Goal: Task Accomplishment & Management: Complete application form

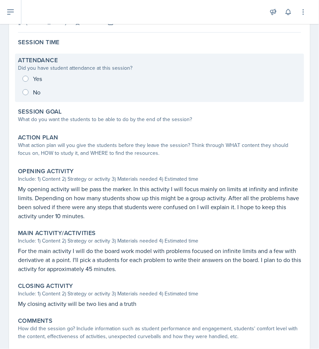
scroll to position [70, 0]
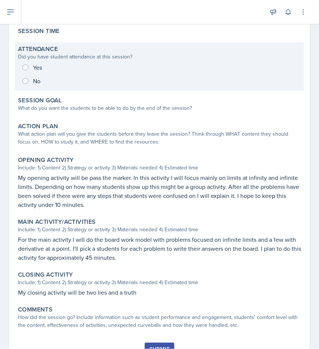
click at [104, 137] on div "What action plan will you give the students before they leave the session? Thin…" at bounding box center [159, 138] width 283 height 16
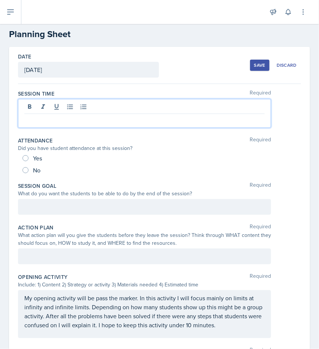
scroll to position [25, 0]
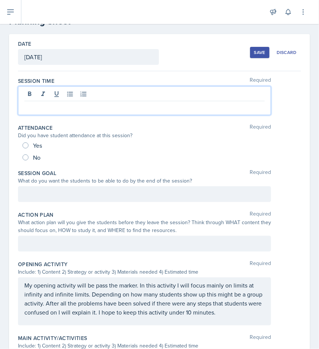
click at [79, 106] on p at bounding box center [144, 107] width 240 height 9
click at [34, 194] on div at bounding box center [144, 194] width 253 height 16
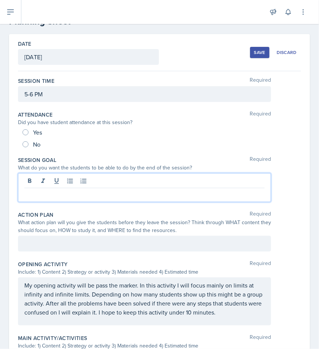
scroll to position [12, 0]
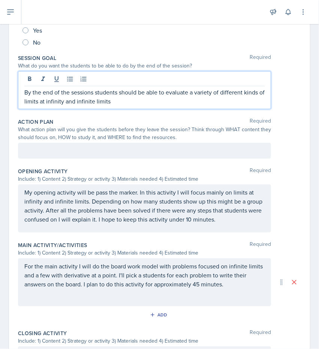
click at [61, 155] on p at bounding box center [144, 150] width 240 height 9
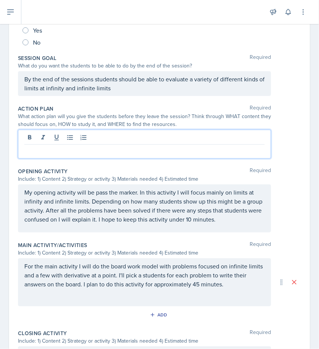
scroll to position [114, 0]
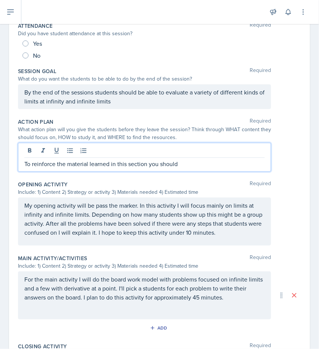
click at [188, 165] on p "To reinforce the material learned in this section you should" at bounding box center [144, 163] width 240 height 9
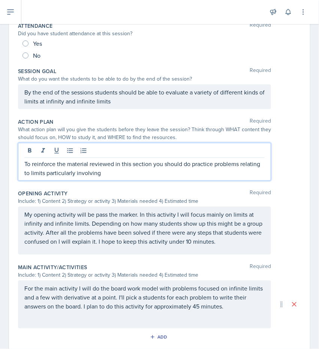
click at [129, 166] on p "To reinforce the material reviewed in this section you should do practice probl…" at bounding box center [144, 168] width 240 height 18
click at [129, 171] on p "To reinforce the material reviewed in this section you should do practice probl…" at bounding box center [144, 168] width 240 height 18
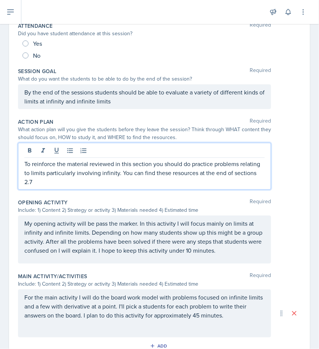
click at [124, 184] on p "To reinforce the material reviewed in this section you should do practice probl…" at bounding box center [144, 172] width 240 height 27
click at [211, 180] on p "To reinforce the material reviewed in this section you should do practice probl…" at bounding box center [144, 172] width 240 height 27
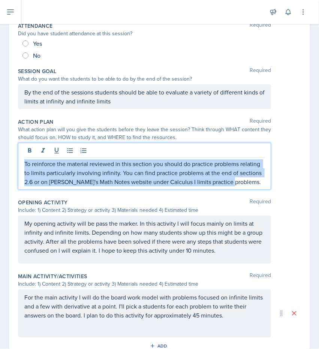
copy p "To reinforce the material reviewed in this section you should do practice probl…"
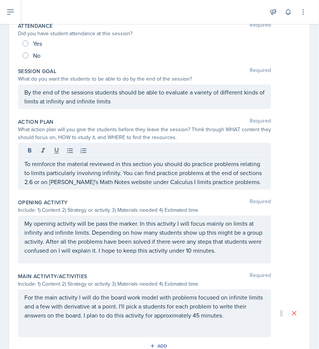
click at [274, 126] on div "What action plan will you give the students before they leave the session? Thin…" at bounding box center [159, 134] width 283 height 16
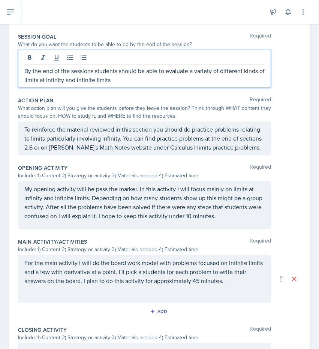
scroll to position [161, 0]
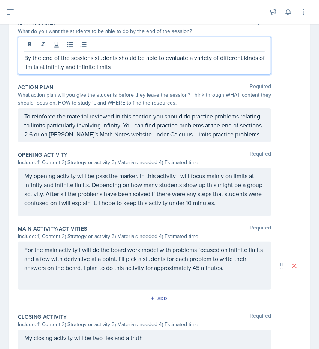
click at [161, 66] on p "By the end of the sessions students should be able to evaluate a variety of dif…" at bounding box center [144, 62] width 240 height 18
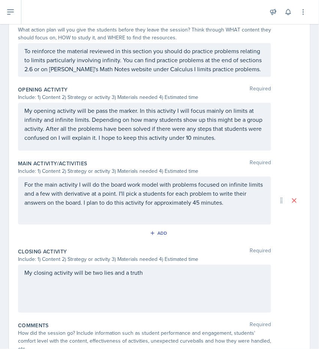
scroll to position [226, 0]
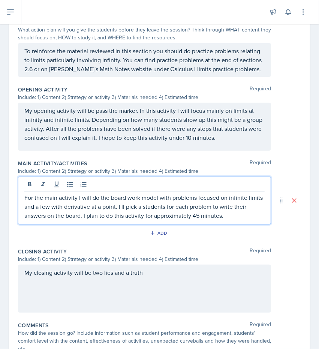
click at [129, 193] on p "For the main activity I will do the board work model with problems focused on i…" at bounding box center [144, 206] width 240 height 27
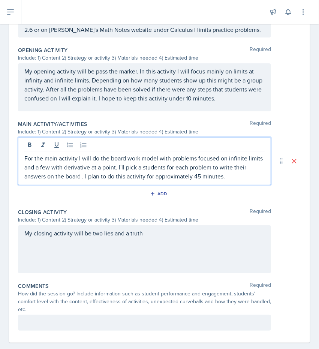
scroll to position [254, 0]
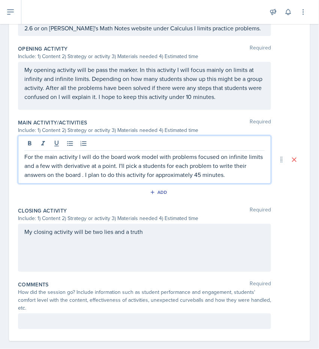
click at [132, 165] on p "For the main activity I will do the board work model with problems focused on i…" at bounding box center [144, 165] width 240 height 27
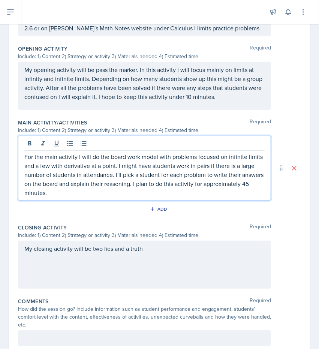
scroll to position [279, 0]
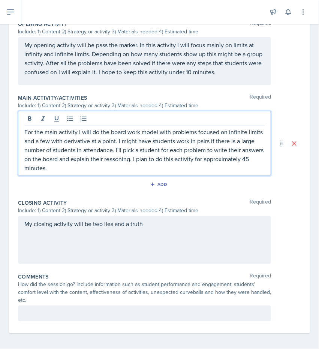
click at [154, 226] on div "My closing activity will be two lies and a truth" at bounding box center [144, 240] width 253 height 48
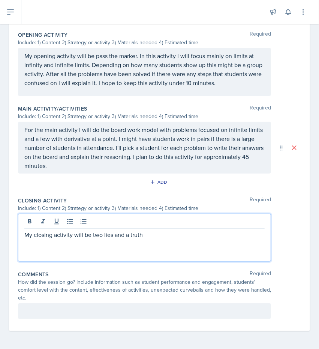
scroll to position [266, 0]
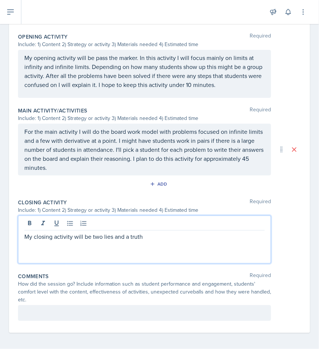
click at [151, 236] on p "My closing activity will be two lies and a truth" at bounding box center [144, 236] width 240 height 9
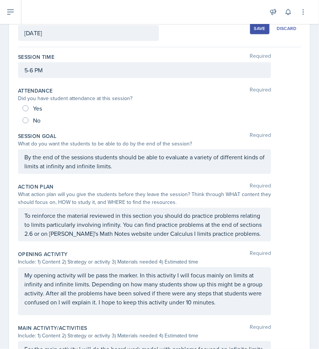
scroll to position [0, 0]
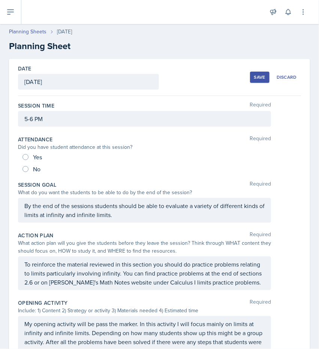
click at [260, 76] on div "Save" at bounding box center [259, 77] width 11 height 6
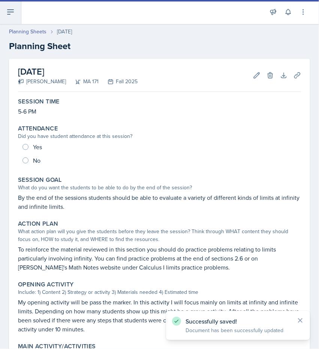
click at [8, 13] on icon at bounding box center [10, 11] width 9 height 9
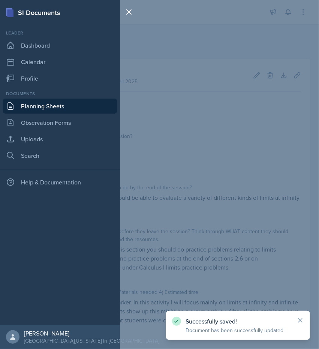
click at [29, 110] on link "Planning Sheets" at bounding box center [60, 106] width 114 height 15
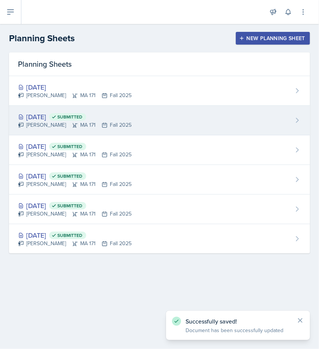
click at [58, 115] on div "[DATE] Submitted" at bounding box center [75, 117] width 114 height 10
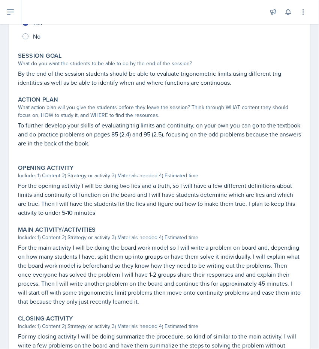
scroll to position [124, 0]
drag, startPoint x: 179, startPoint y: 186, endPoint x: 184, endPoint y: 186, distance: 4.6
click at [184, 186] on p "For the opening activity I will be doing two lies and a truth, so I will have a…" at bounding box center [159, 199] width 283 height 36
click at [184, 168] on div "Opening Activity" at bounding box center [159, 167] width 283 height 7
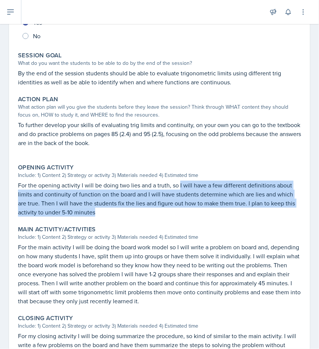
drag, startPoint x: 179, startPoint y: 184, endPoint x: 97, endPoint y: 209, distance: 86.2
click at [97, 209] on p "For the opening activity I will be doing two lies and a truth, so I will have a…" at bounding box center [159, 199] width 283 height 36
copy p "I will have a few different definitions about limits and continuity of function…"
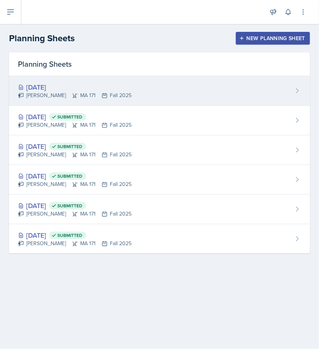
click at [33, 104] on div "[DATE] [PERSON_NAME] MA 171 Fall 2025" at bounding box center [159, 91] width 301 height 30
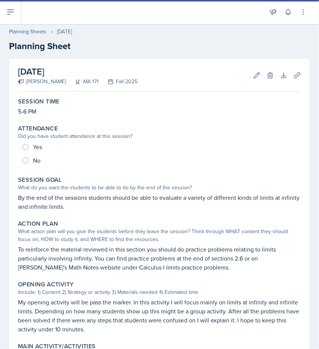
scroll to position [166, 0]
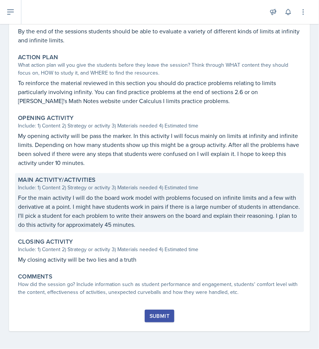
click at [102, 204] on p "For the main activity I will do the board work model with problems focused on i…" at bounding box center [159, 211] width 283 height 36
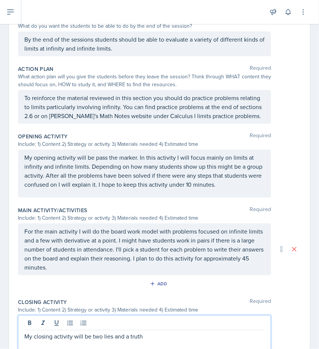
click at [147, 325] on div "My closing activity will be two lies and a truth" at bounding box center [144, 339] width 253 height 48
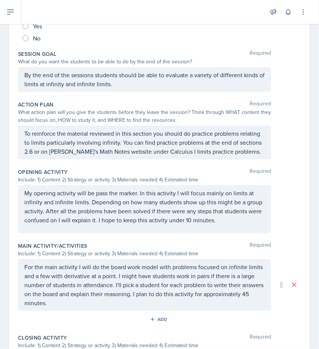
scroll to position [0, 0]
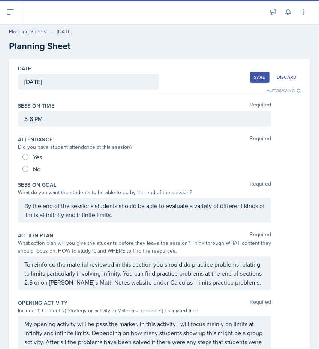
click at [253, 82] on button "Save" at bounding box center [259, 77] width 19 height 11
click at [255, 78] on div "Save" at bounding box center [259, 77] width 11 height 6
